Goal: Information Seeking & Learning: Learn about a topic

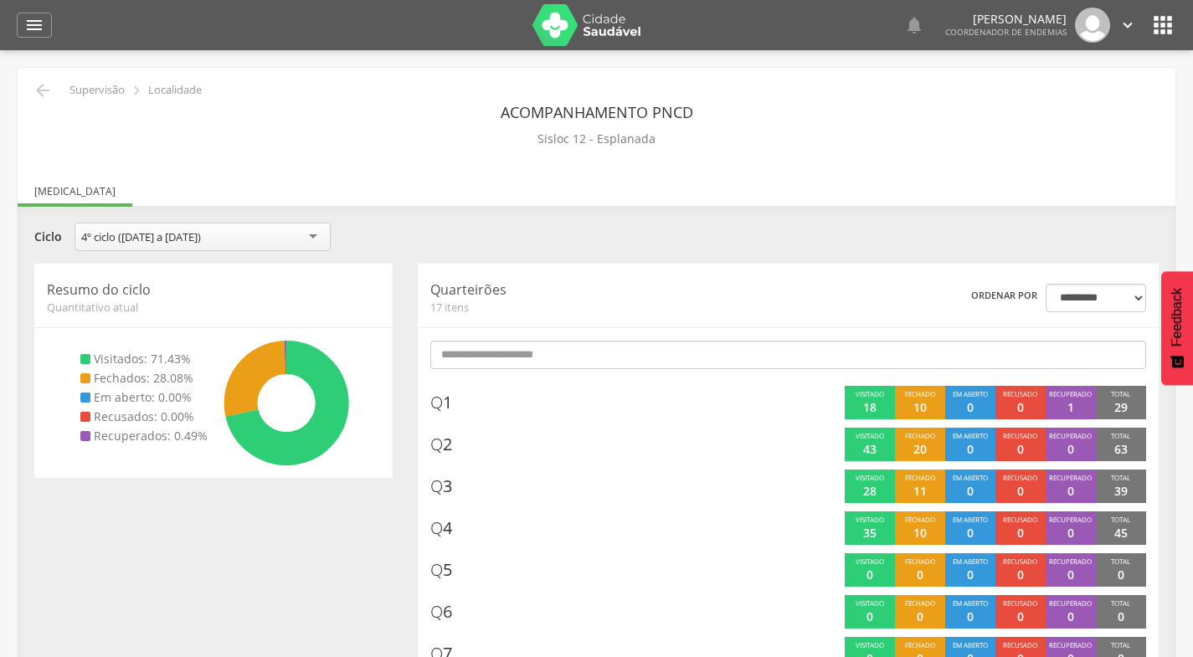
scroll to position [466, 0]
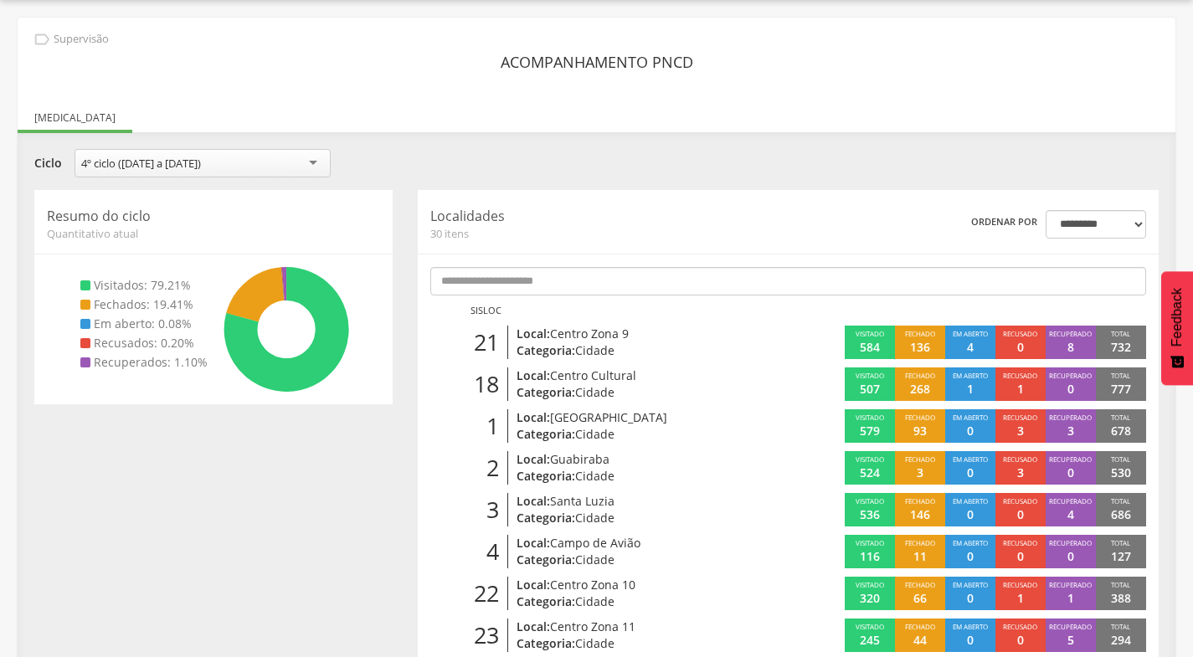
scroll to position [335, 0]
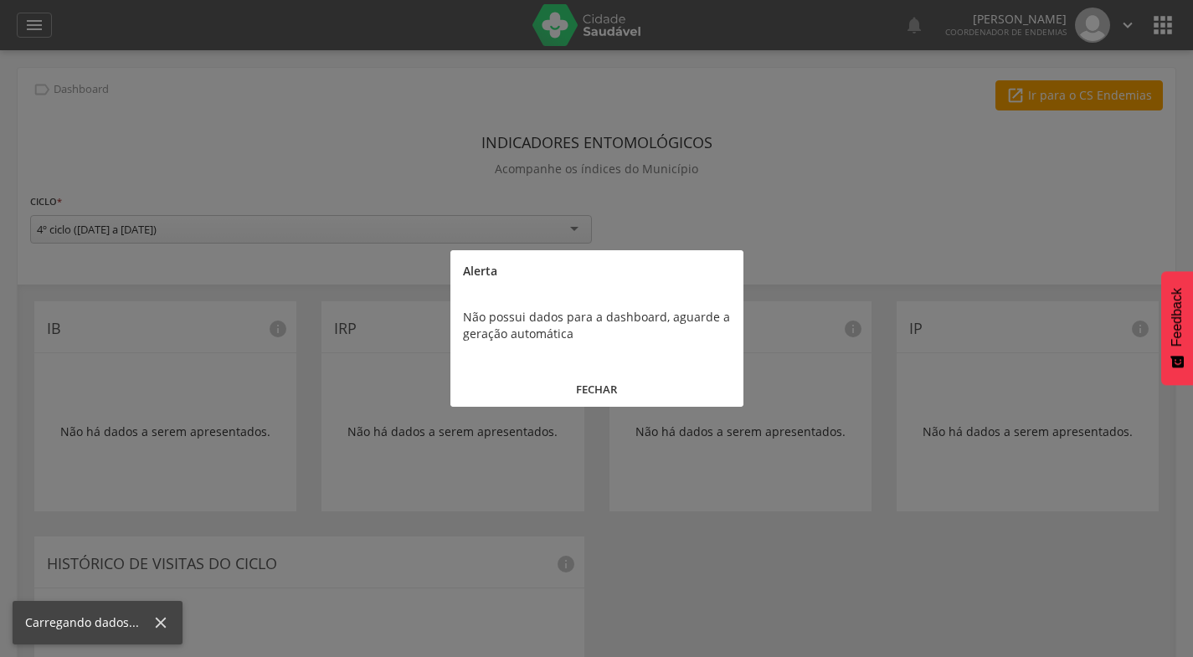
click at [582, 381] on button "FECHAR" at bounding box center [596, 390] width 293 height 36
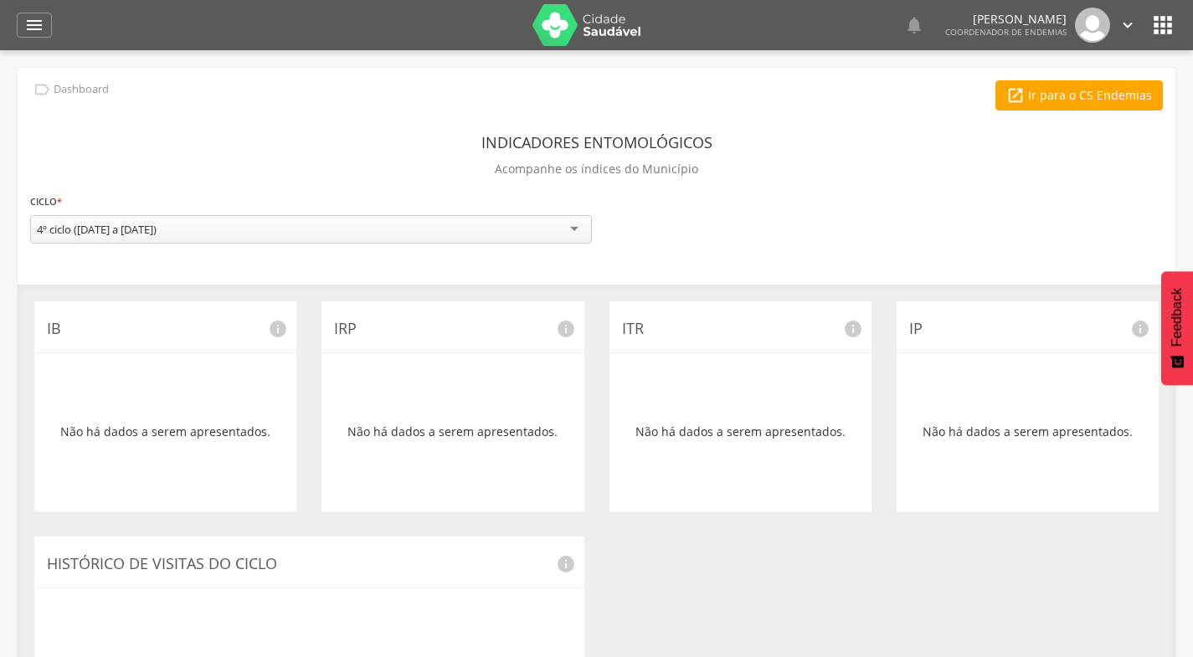
click at [41, 28] on icon "" at bounding box center [34, 25] width 20 height 20
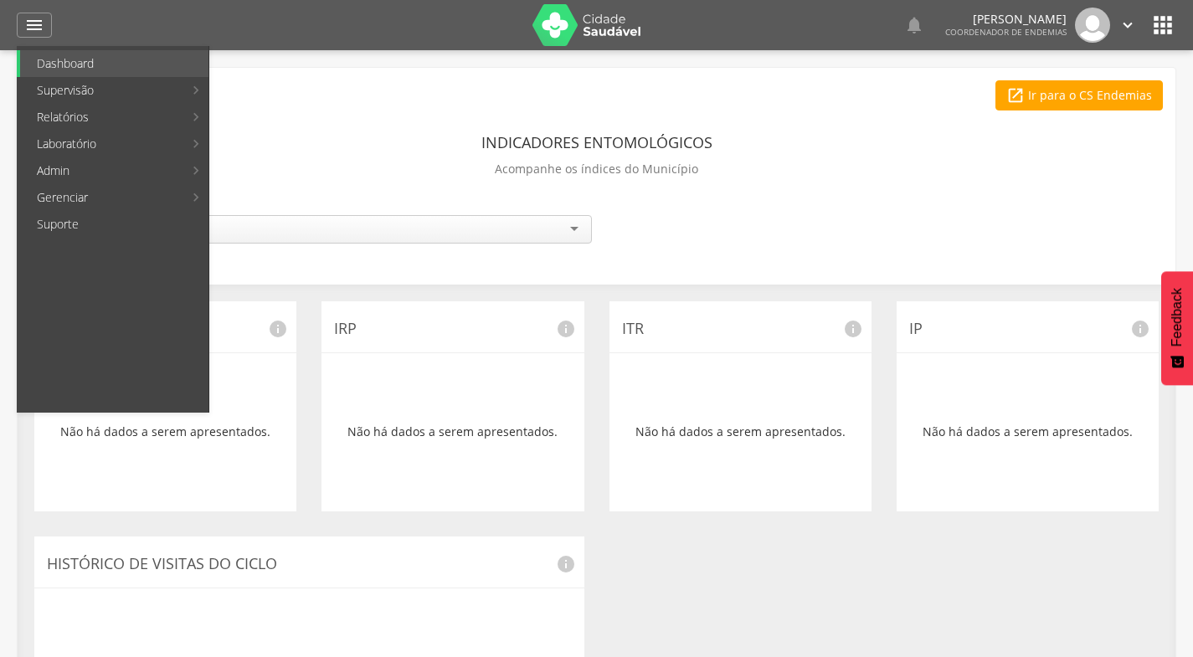
click at [281, 116] on link "Última sincronização" at bounding box center [307, 117] width 188 height 27
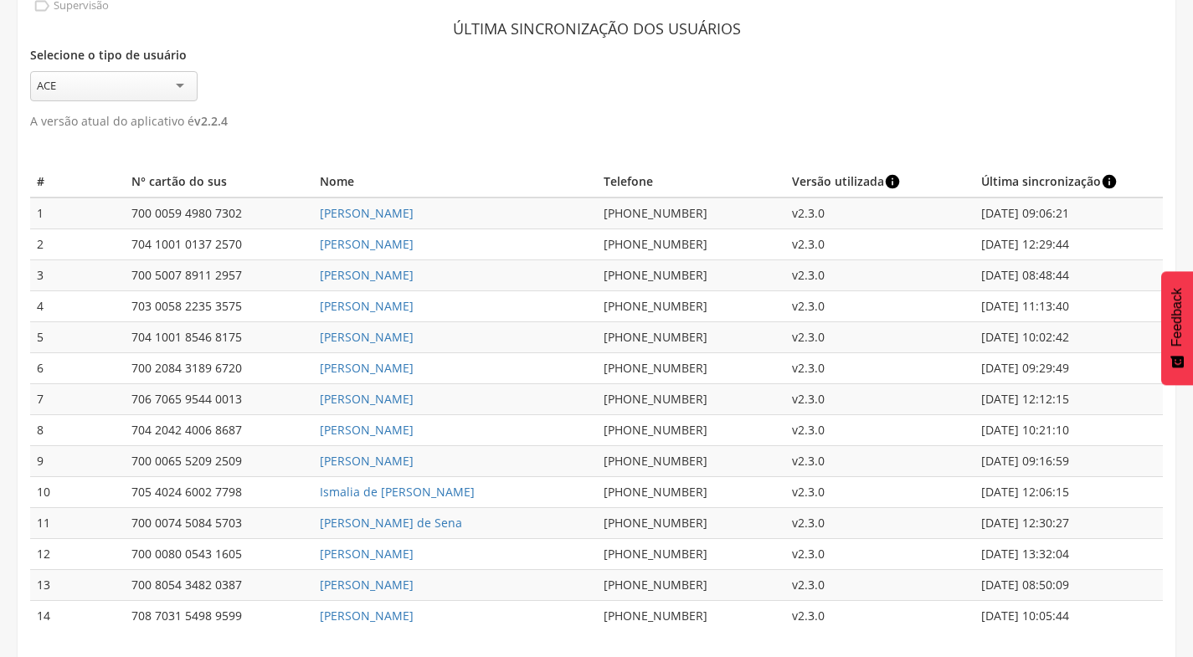
scroll to position [86, 0]
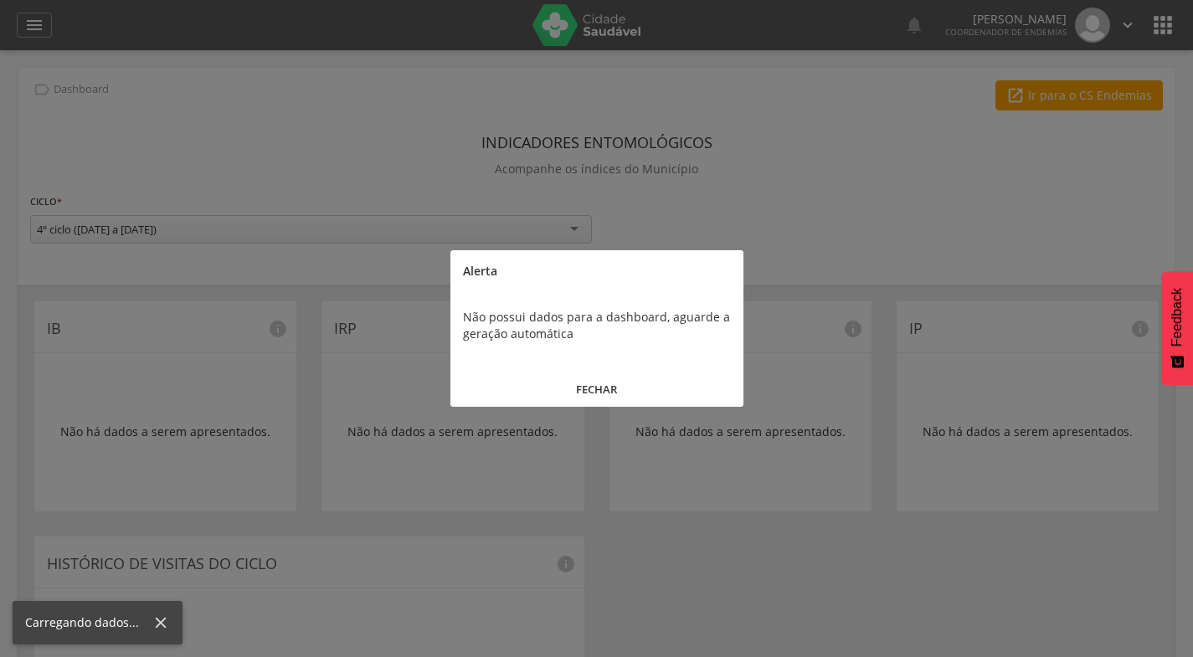
click at [599, 382] on button "FECHAR" at bounding box center [596, 390] width 293 height 36
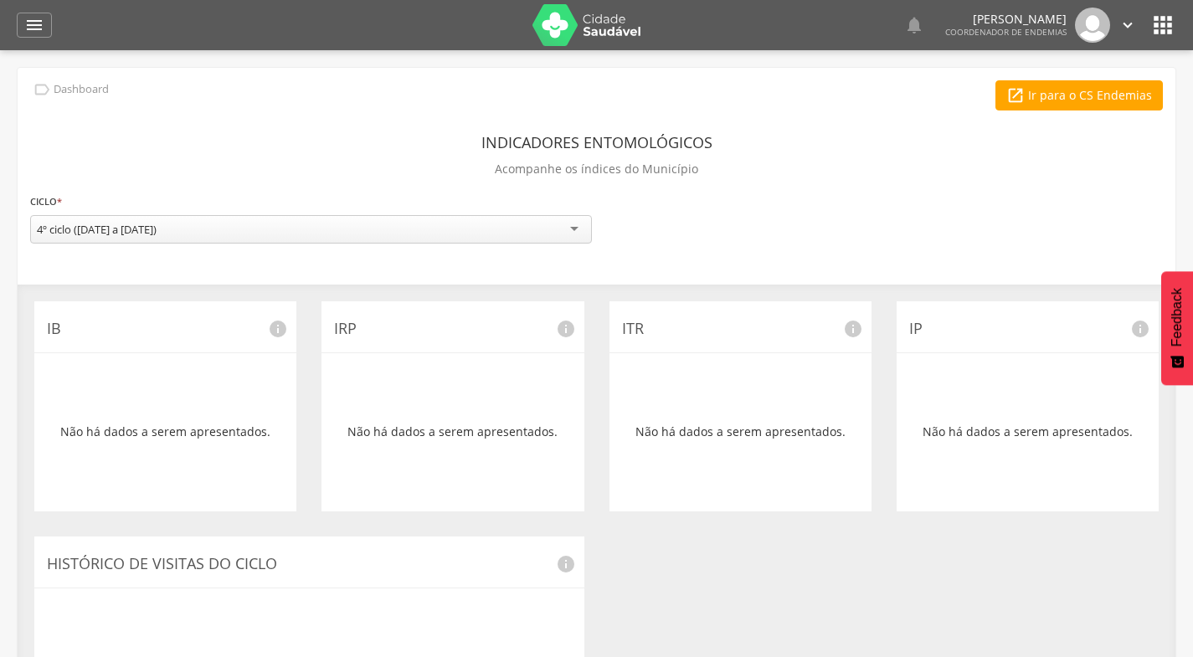
click at [28, 22] on icon "" at bounding box center [34, 25] width 20 height 20
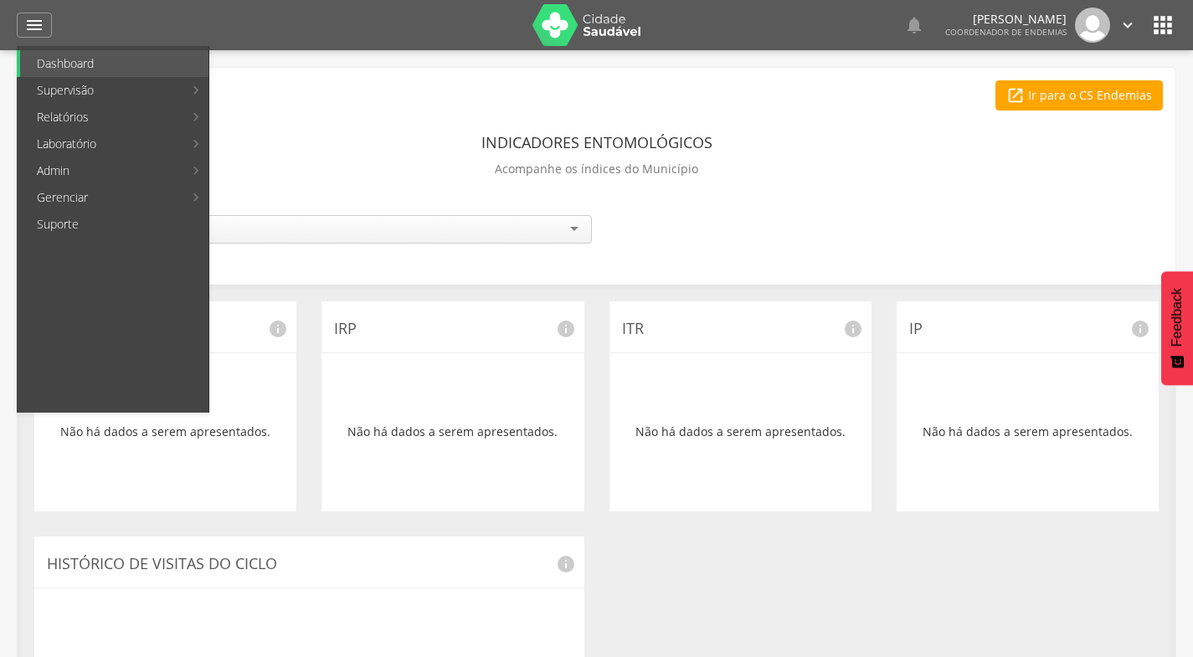
click at [317, 63] on link "Resumo do trabalho de campo" at bounding box center [325, 63] width 225 height 27
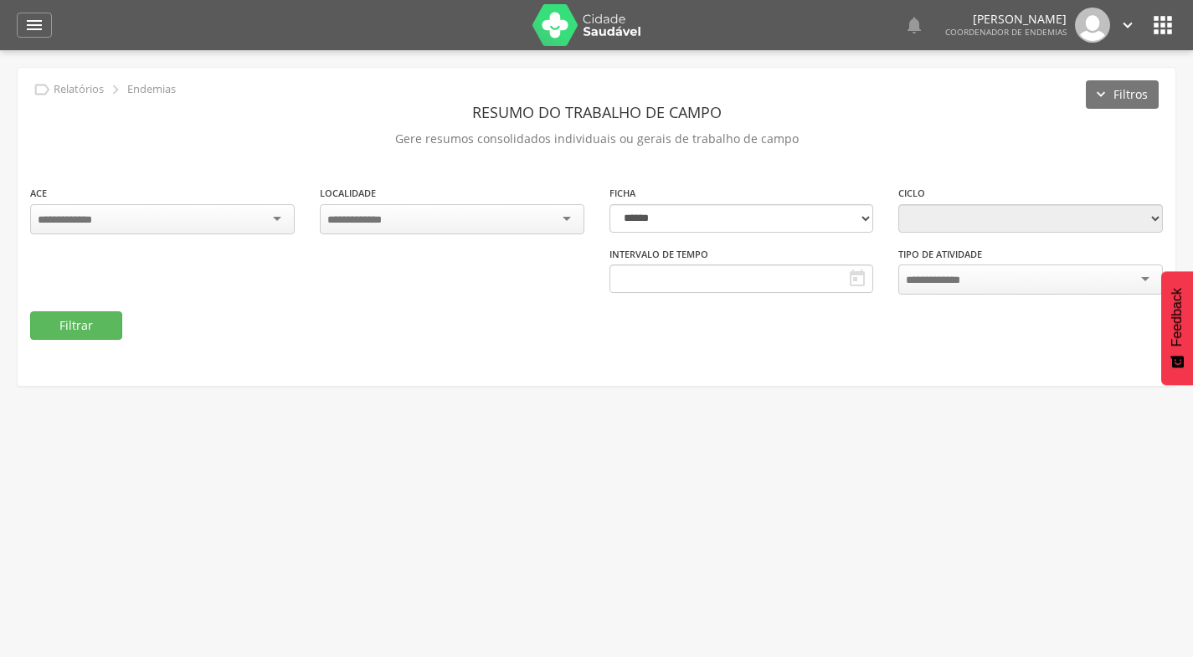
type input "**********"
select select "*"
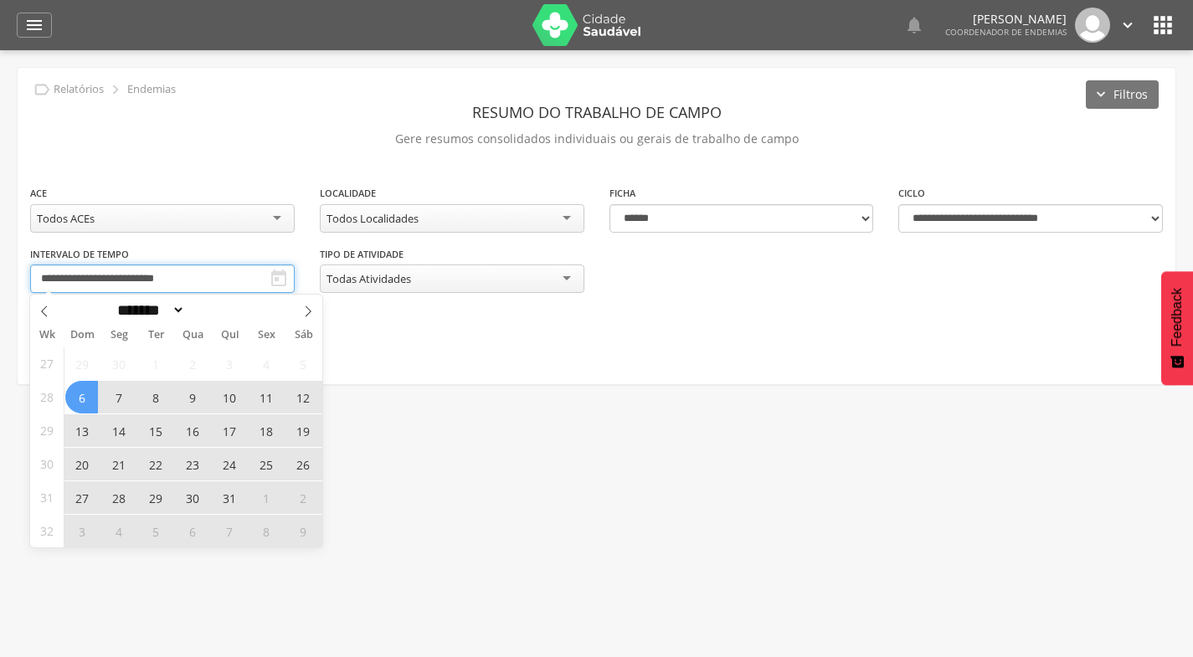
click at [183, 271] on input "**********" at bounding box center [162, 278] width 264 height 28
drag, startPoint x: 78, startPoint y: 493, endPoint x: 98, endPoint y: 498, distance: 20.7
click at [98, 498] on span "27" at bounding box center [81, 497] width 33 height 33
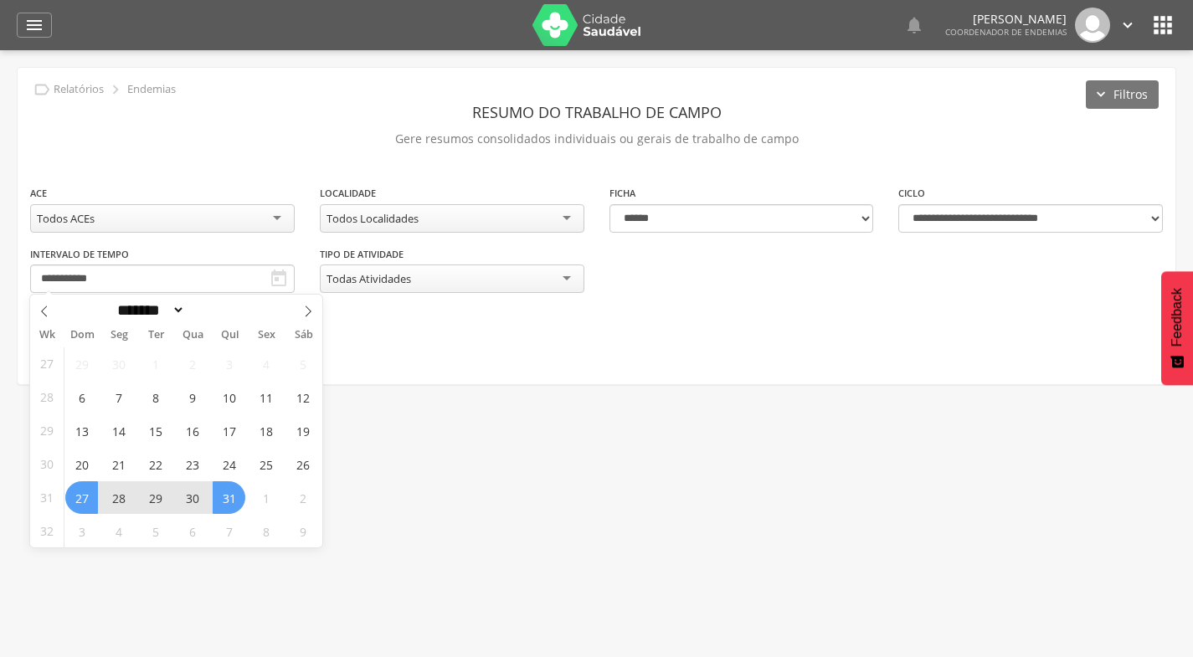
click at [233, 493] on span "31" at bounding box center [229, 497] width 33 height 33
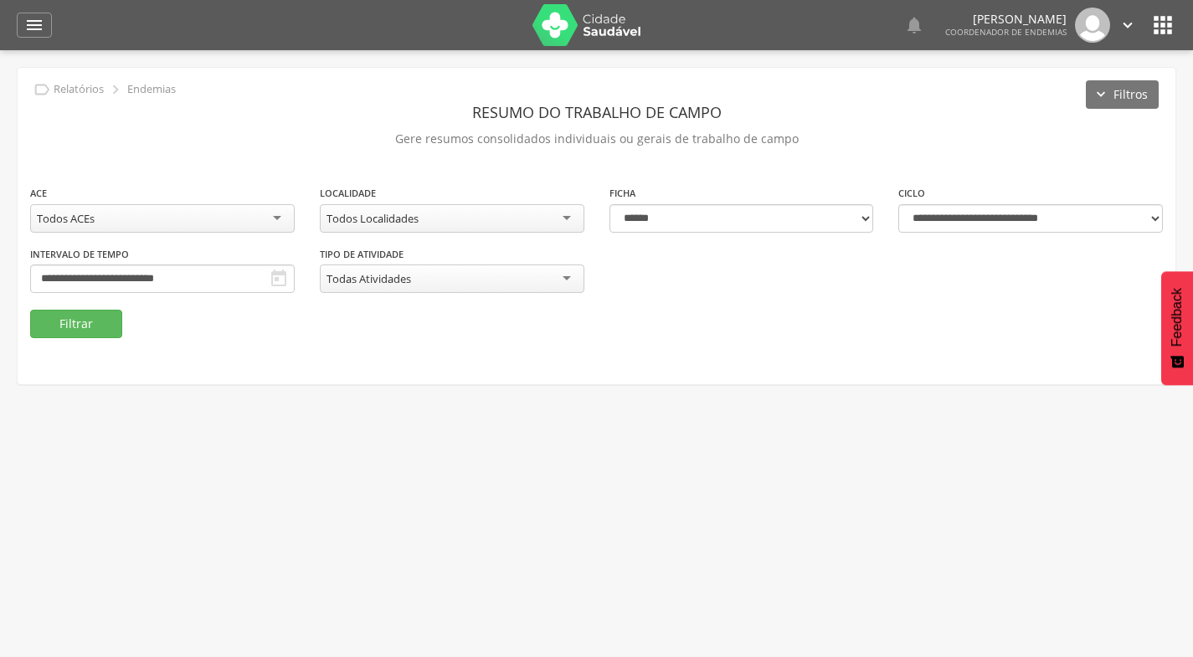
click at [565, 217] on div "Todos Localidades" at bounding box center [452, 218] width 264 height 28
click at [97, 326] on button "Filtrar" at bounding box center [76, 324] width 92 height 28
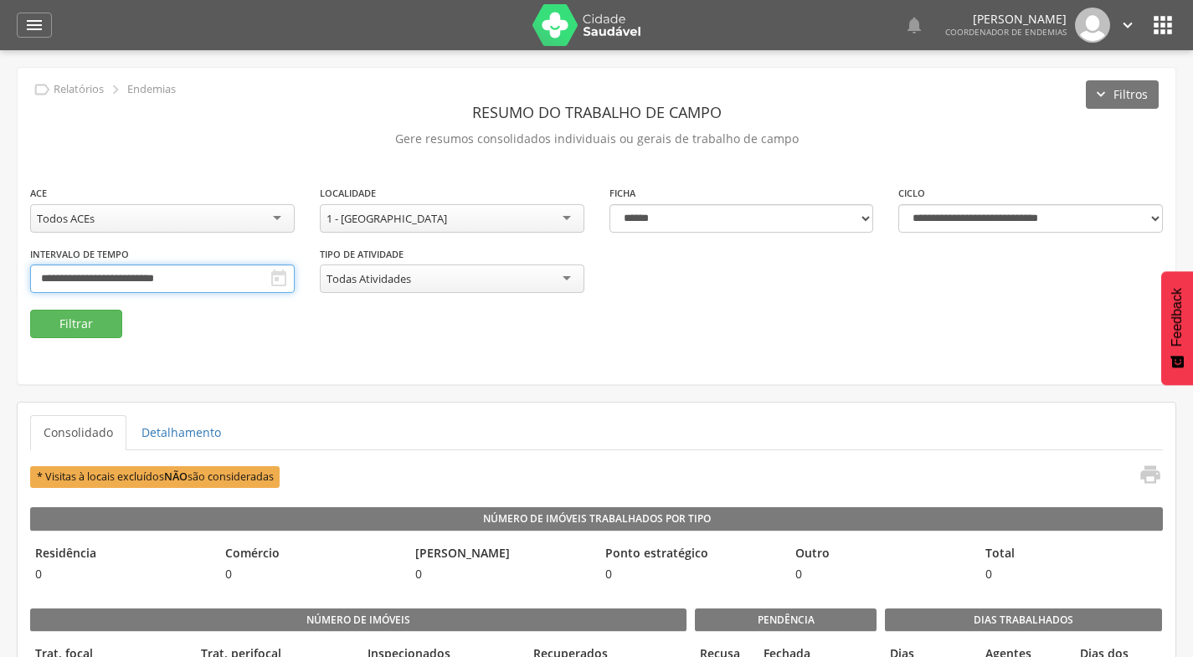
click at [140, 277] on input "**********" at bounding box center [162, 278] width 264 height 28
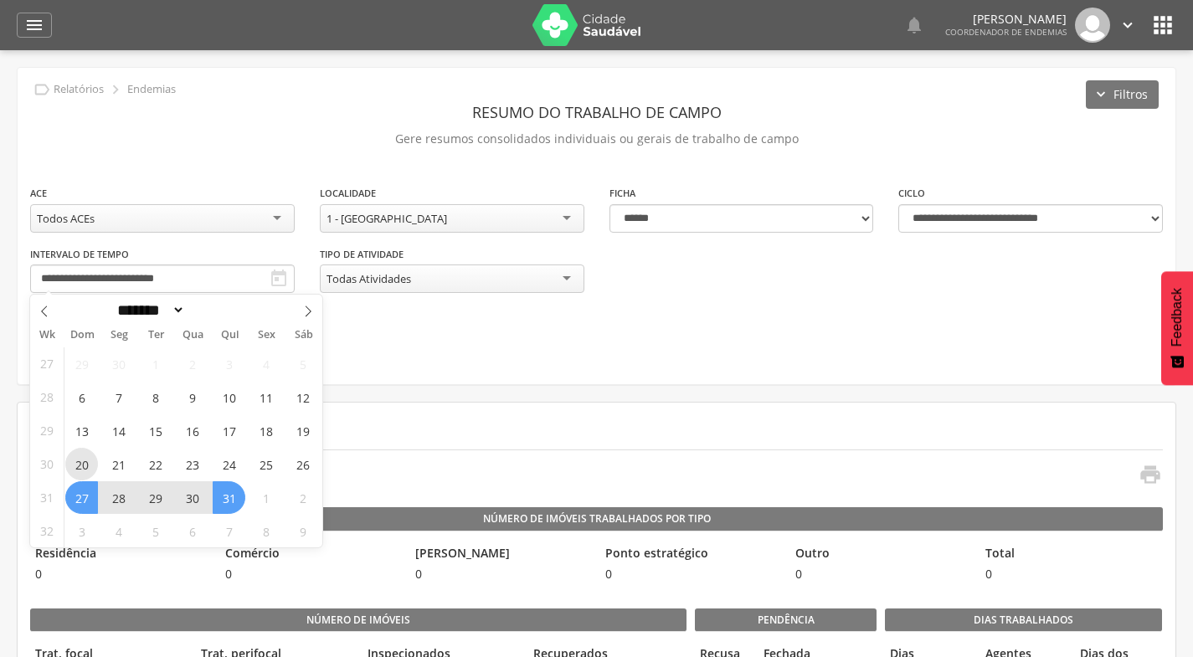
click at [85, 460] on span "20" at bounding box center [81, 464] width 33 height 33
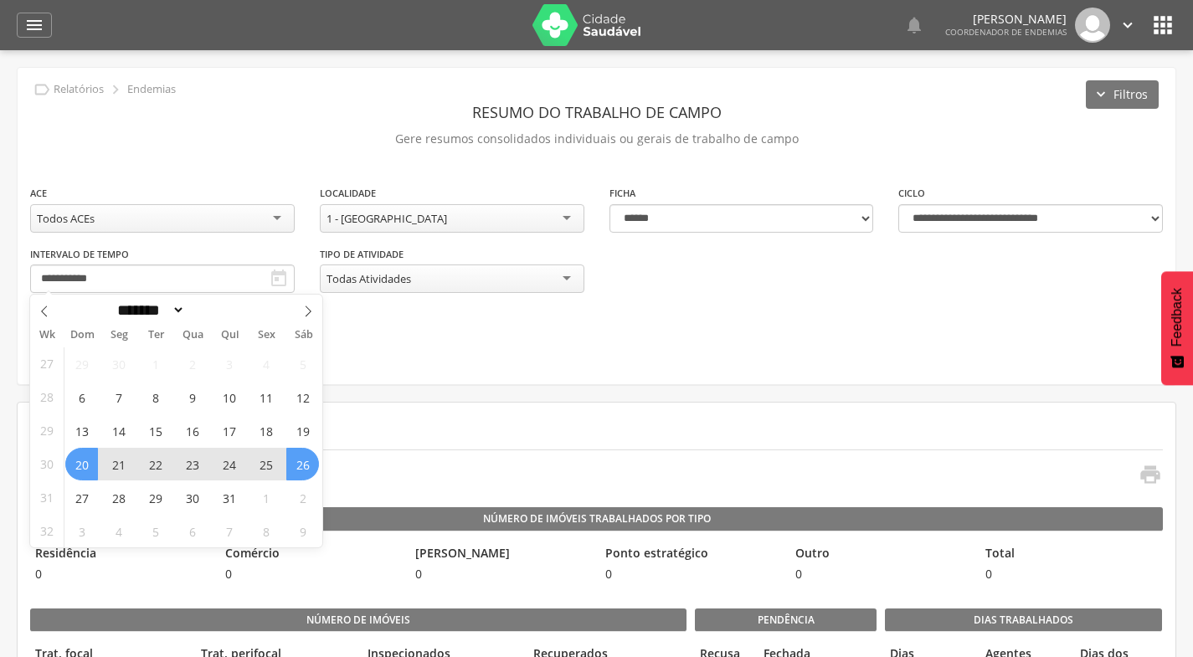
click at [296, 461] on span "26" at bounding box center [302, 464] width 33 height 33
type input "**********"
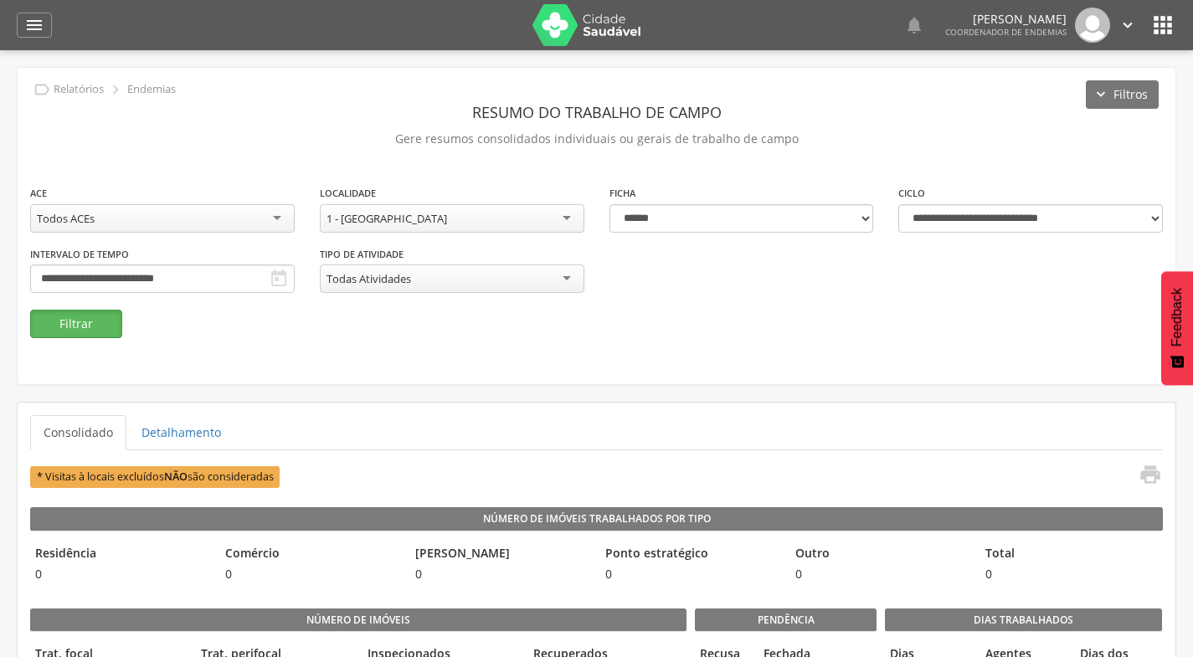
click at [88, 324] on button "Filtrar" at bounding box center [76, 324] width 92 height 28
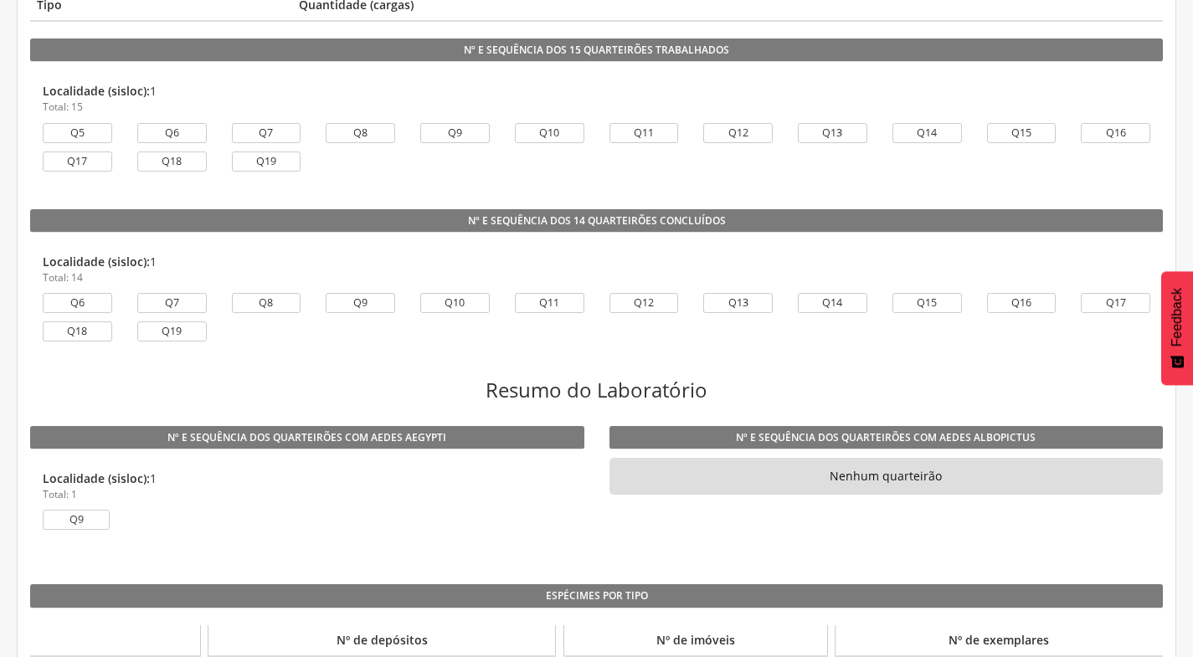
scroll to position [1172, 0]
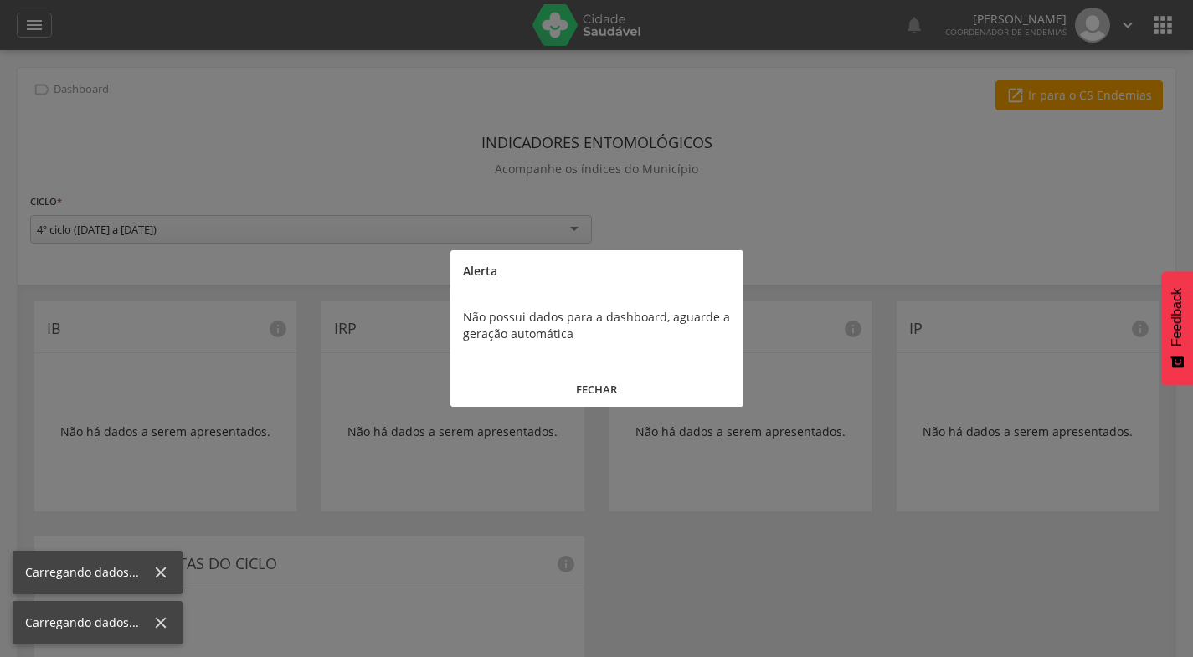
click at [605, 384] on button "FECHAR" at bounding box center [596, 390] width 293 height 36
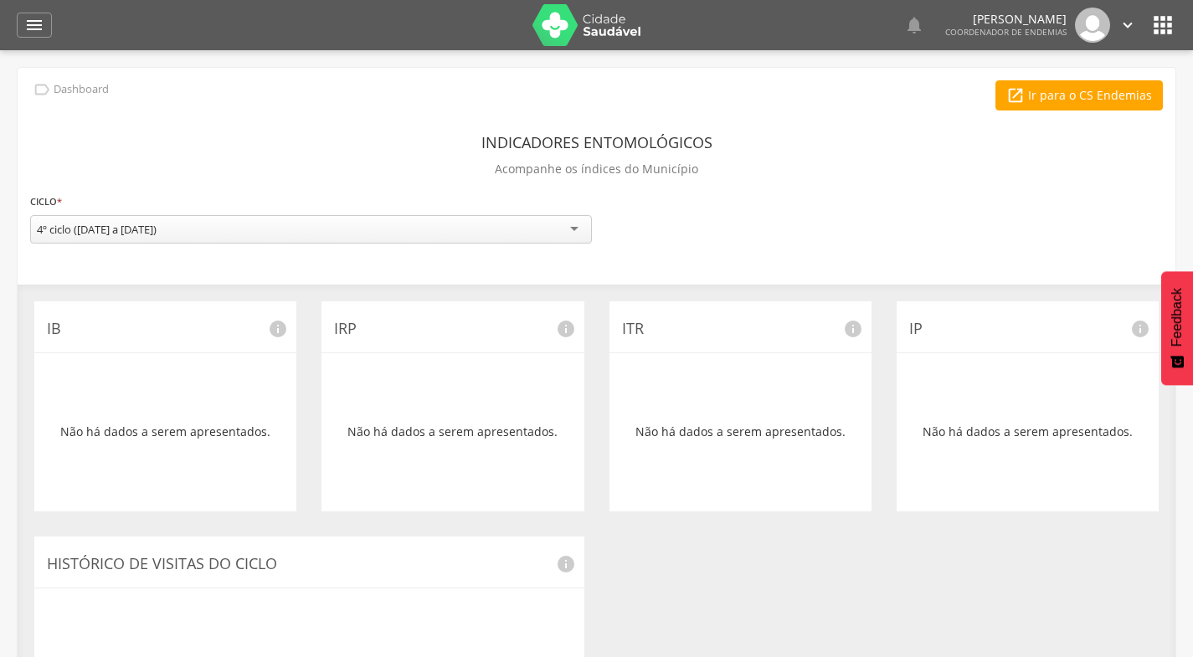
click at [37, 26] on icon "" at bounding box center [34, 25] width 20 height 20
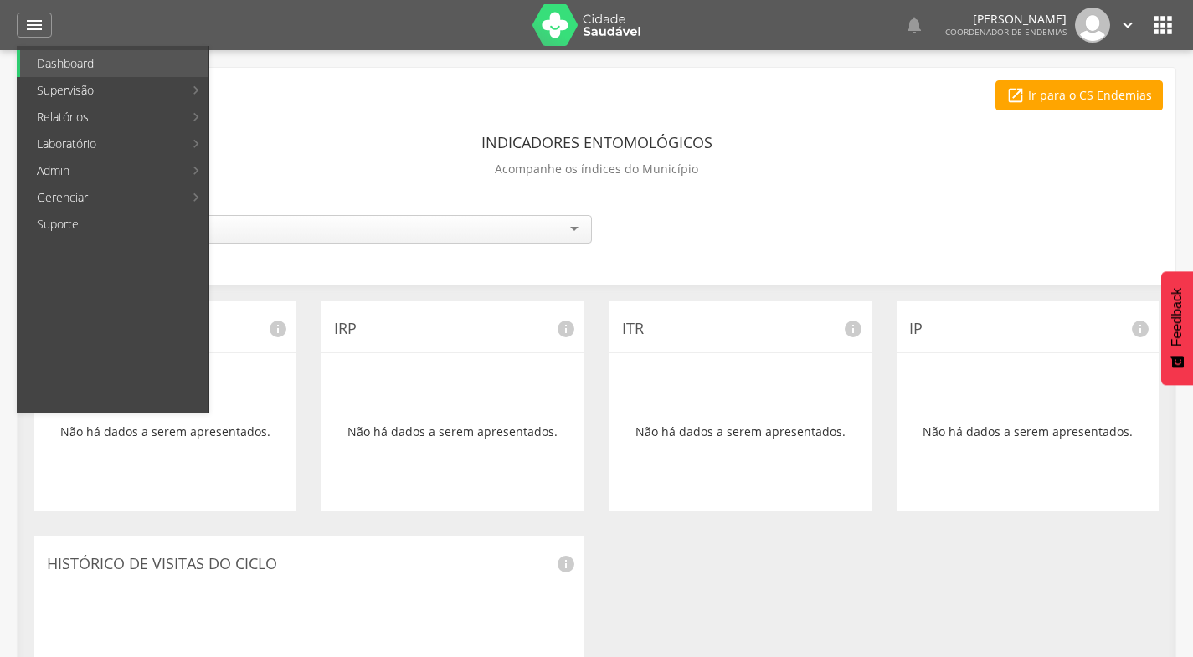
click at [280, 166] on link "Acompanhamento PNCD" at bounding box center [307, 170] width 188 height 27
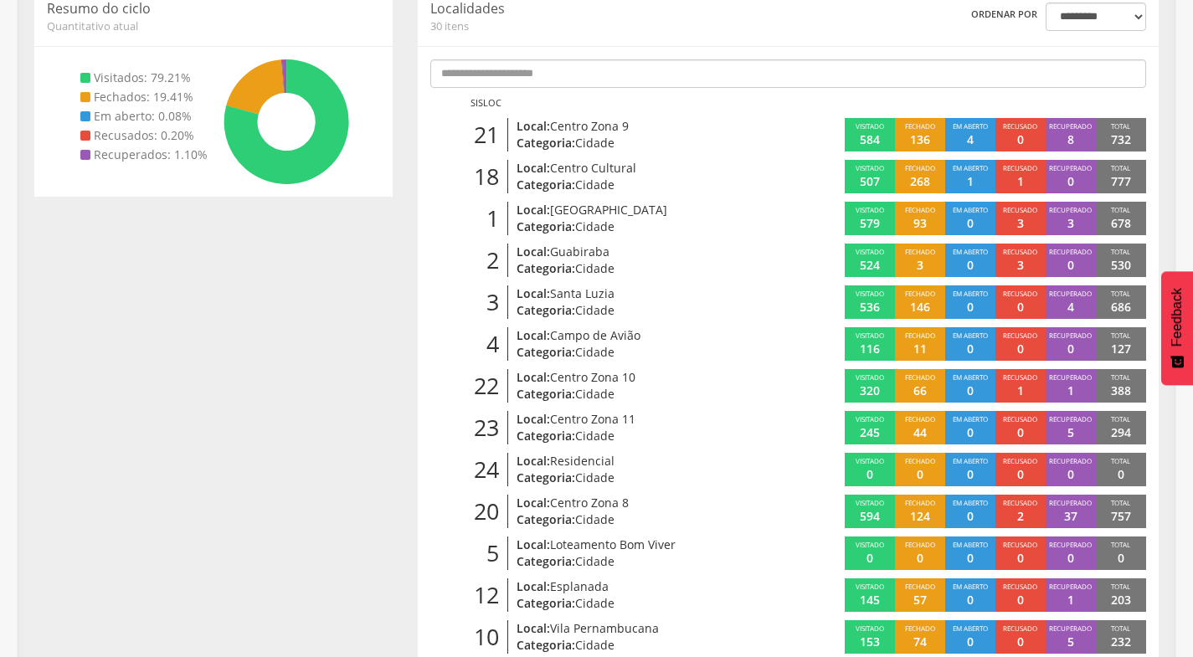
scroll to position [251, 0]
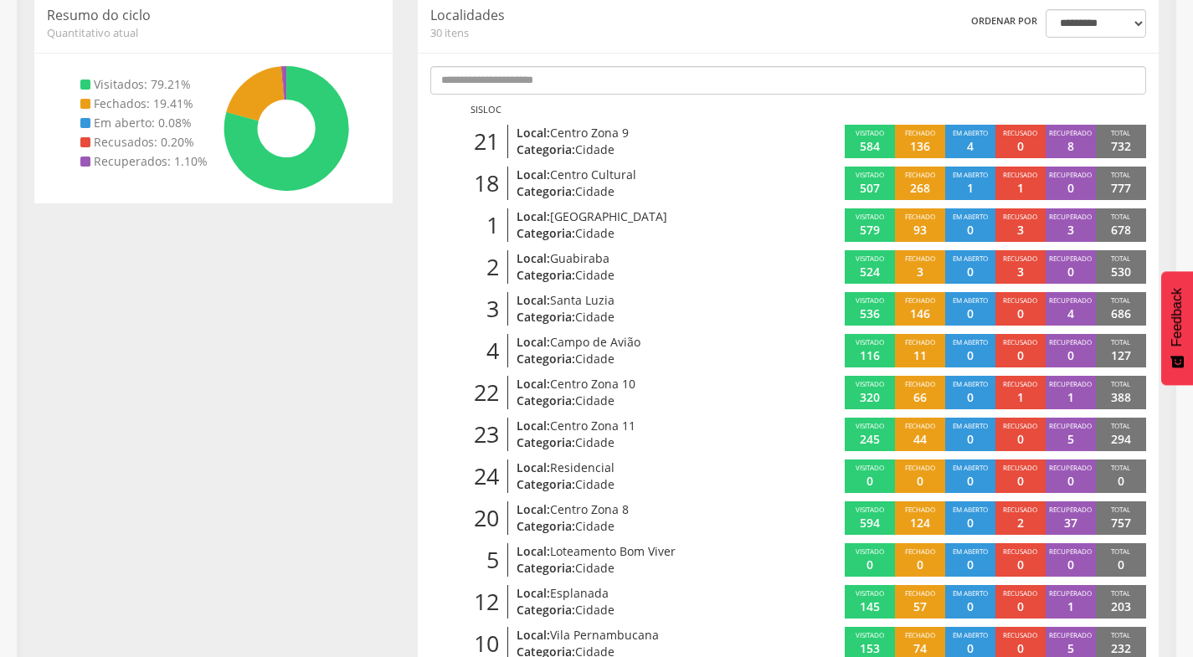
click at [578, 220] on span "[GEOGRAPHIC_DATA]" at bounding box center [608, 216] width 117 height 16
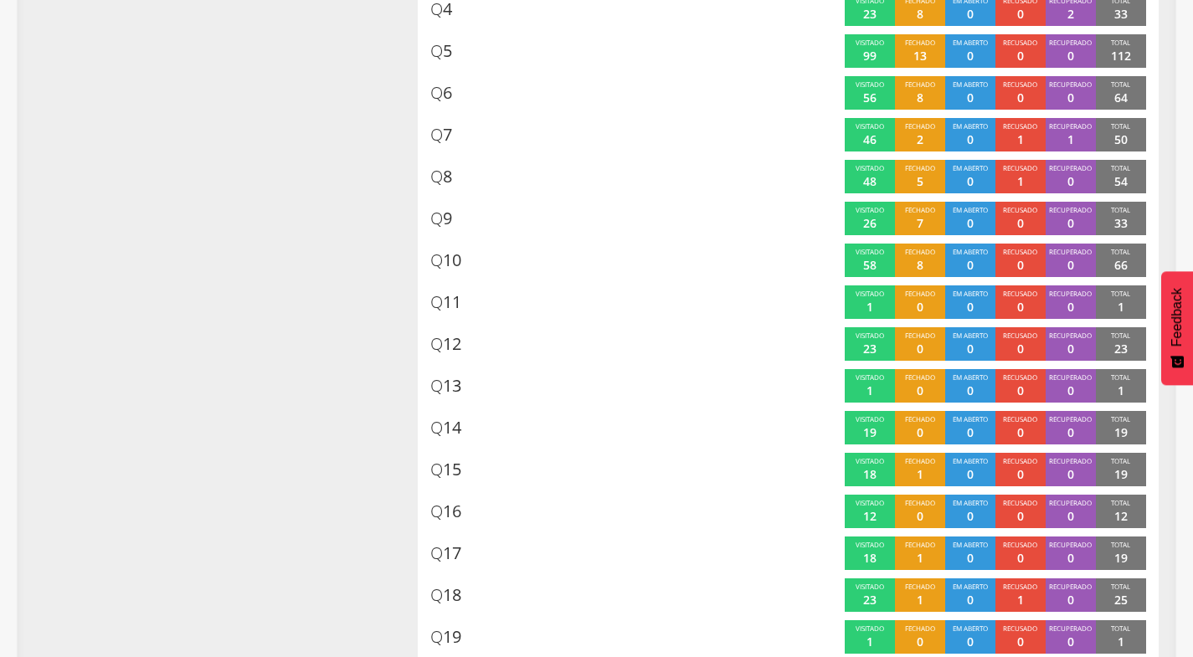
scroll to position [550, 0]
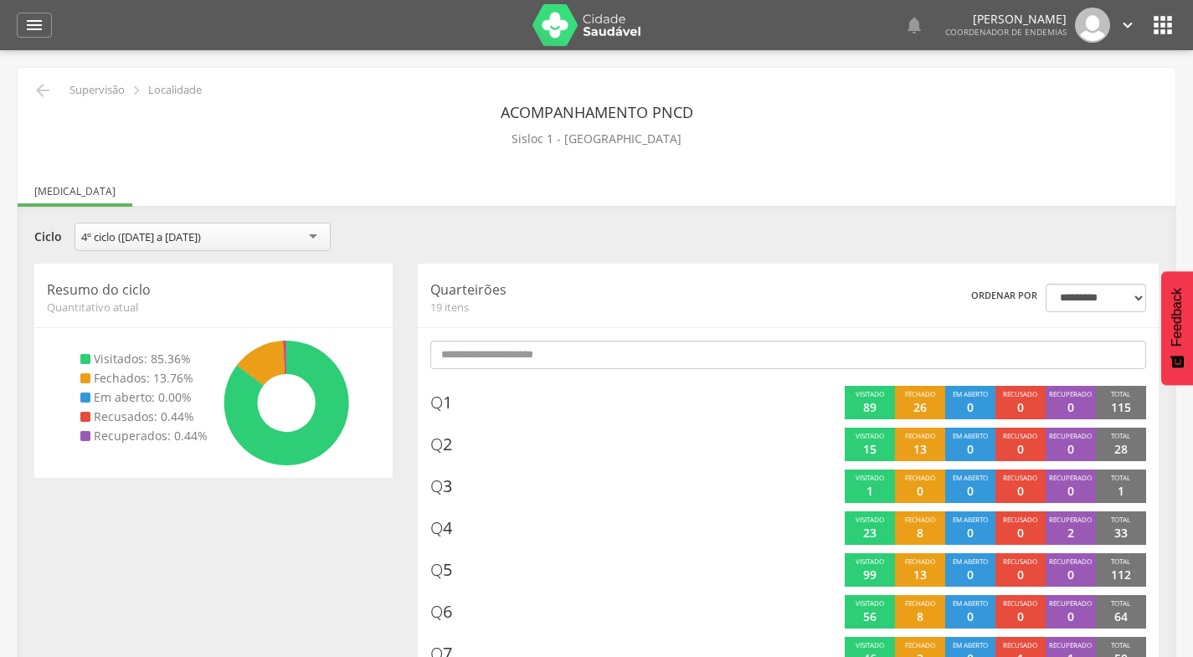
scroll to position [50, 0]
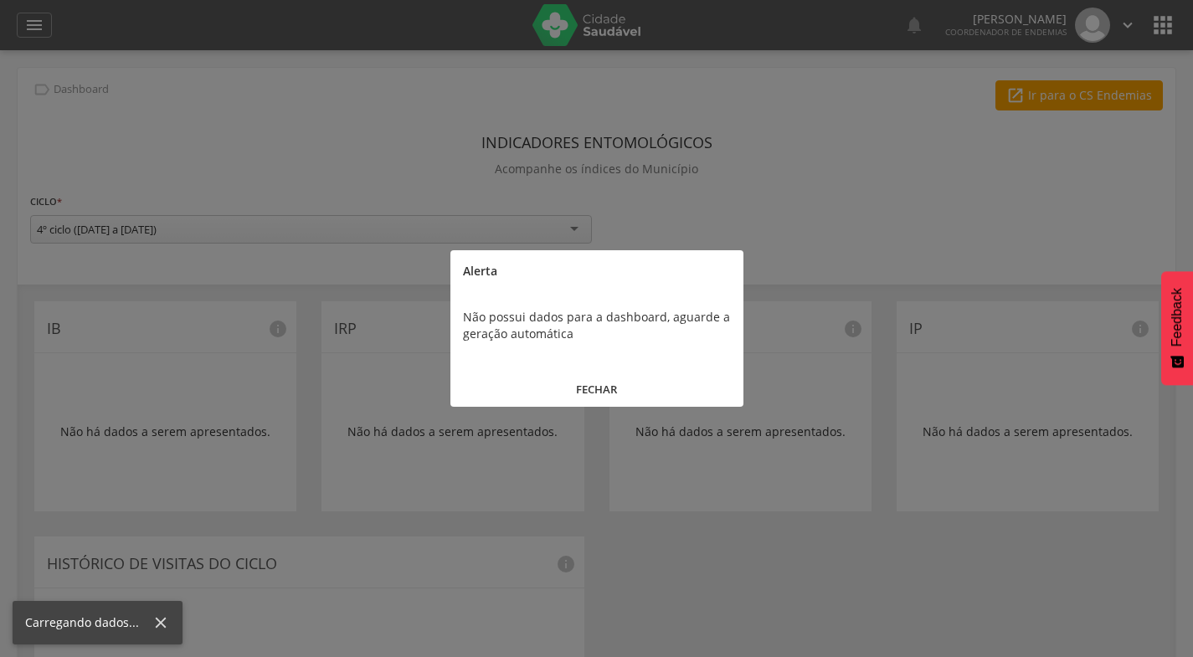
click at [607, 390] on button "FECHAR" at bounding box center [596, 390] width 293 height 36
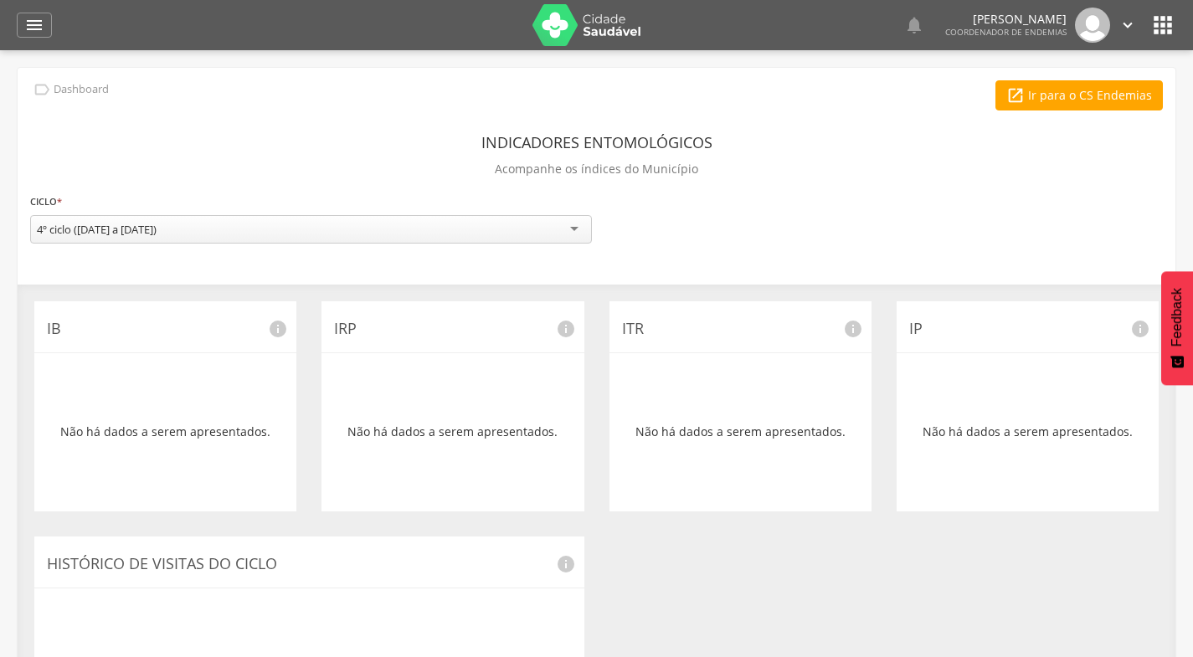
click at [1165, 21] on icon "" at bounding box center [1162, 25] width 27 height 27
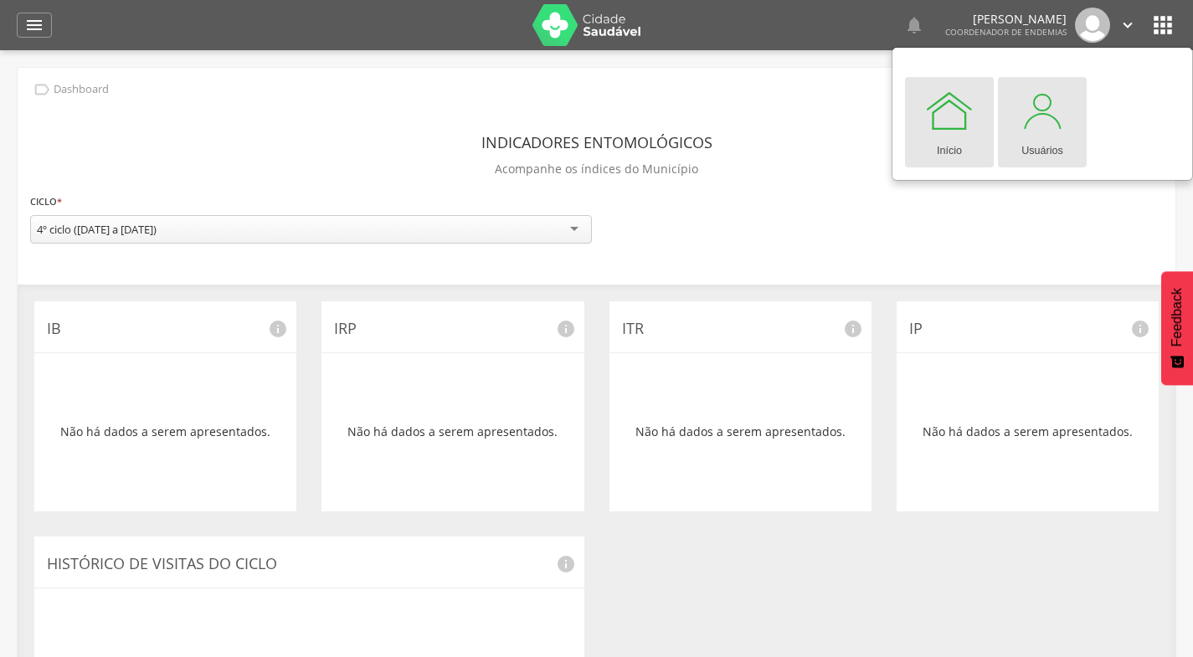
click at [1047, 122] on div at bounding box center [1042, 110] width 50 height 50
